Goal: Check status: Check status

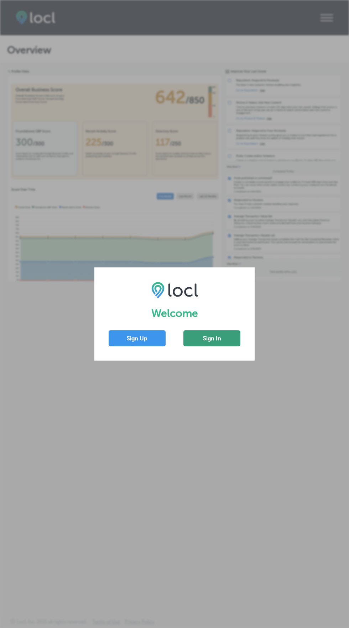
click at [226, 345] on button "Sign In" at bounding box center [211, 339] width 57 height 16
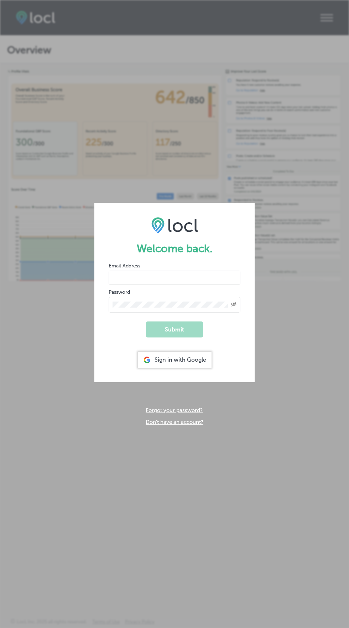
click at [194, 284] on input "email" at bounding box center [175, 278] width 132 height 14
click at [198, 278] on input "email" at bounding box center [175, 278] width 132 height 14
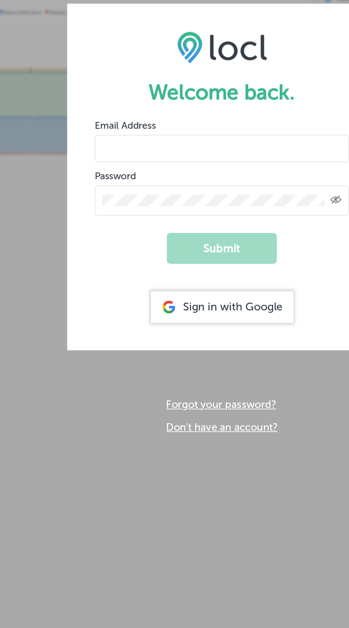
type input "[EMAIL_ADDRESS][DOMAIN_NAME]"
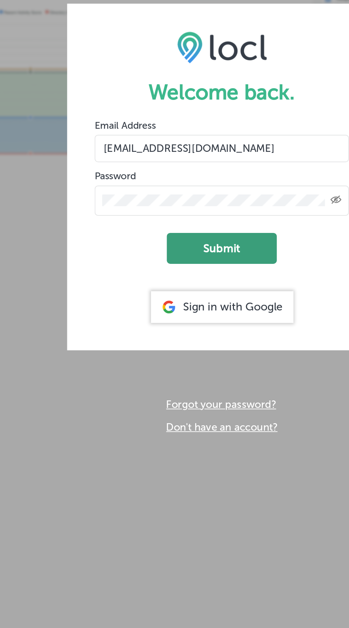
click at [184, 333] on button "Submit" at bounding box center [174, 330] width 57 height 16
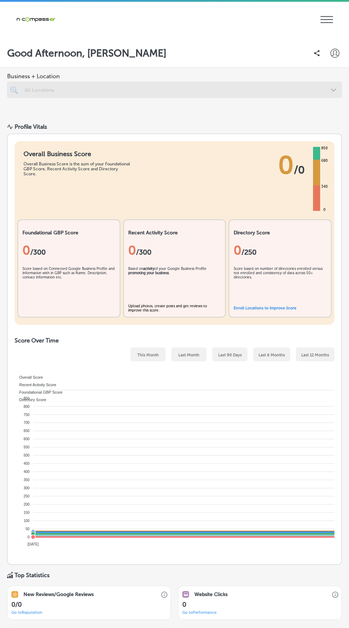
click at [326, 17] on icon "iconmonstr-menu-thin copy Created with Sketch." at bounding box center [326, 19] width 12 height 11
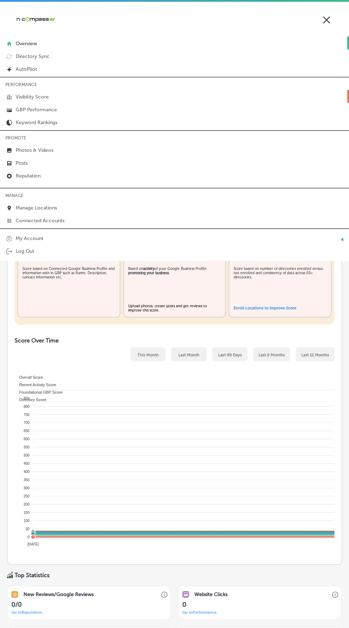
click at [52, 96] on link "Visibility Score" at bounding box center [174, 96] width 349 height 13
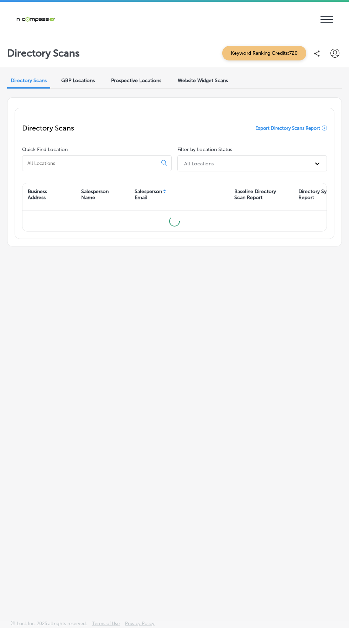
click at [76, 80] on span "GBP Locations" at bounding box center [77, 81] width 33 height 6
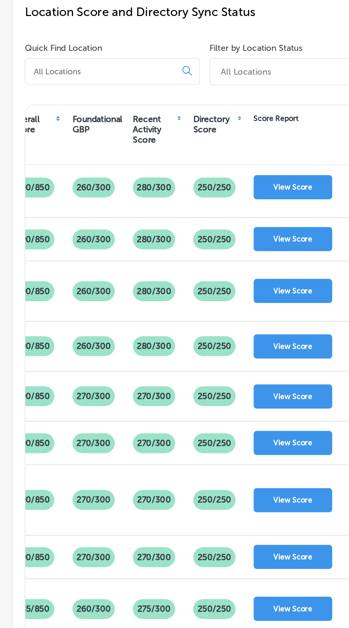
scroll to position [0, 140]
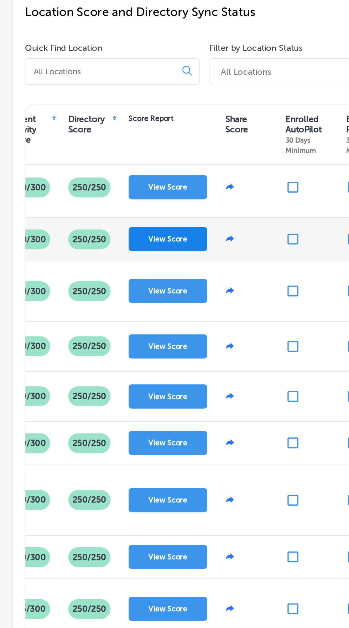
click at [97, 250] on button "View Score" at bounding box center [99, 252] width 46 height 14
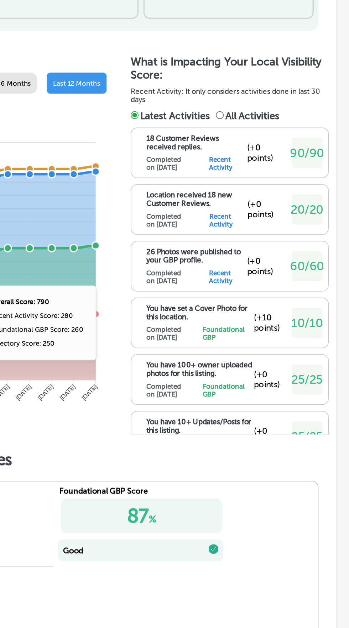
scroll to position [274, 0]
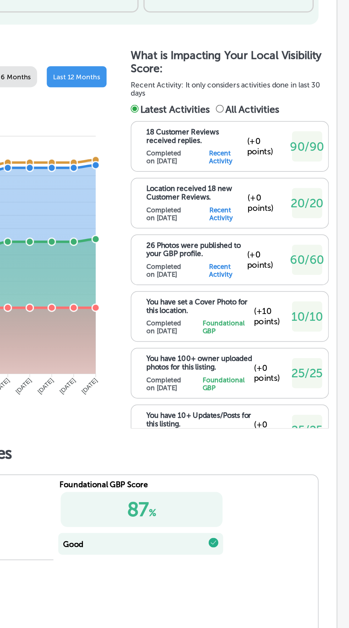
click at [275, 173] on input "All Activities" at bounding box center [272, 175] width 5 height 5
radio input "true"
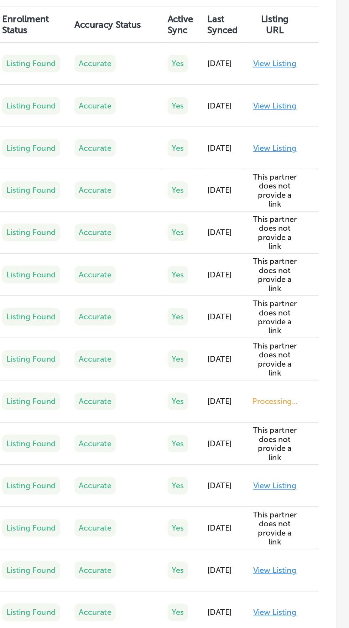
scroll to position [673, 0]
